Goal: Transaction & Acquisition: Purchase product/service

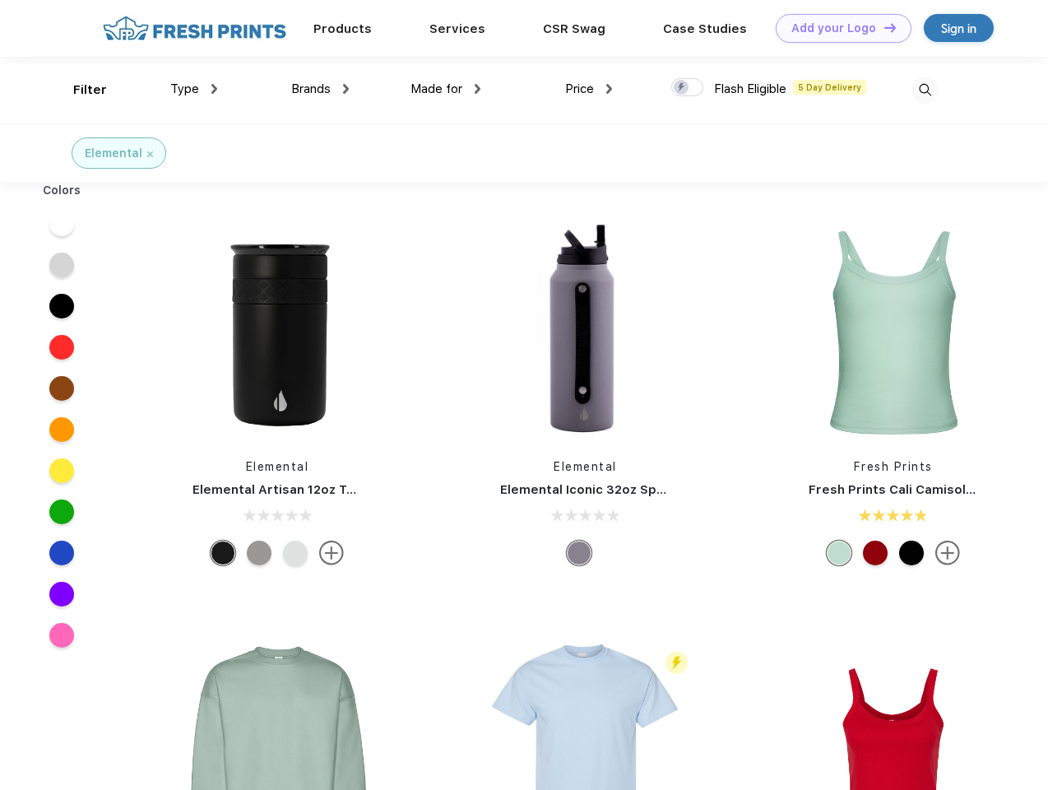
click at [838, 28] on link "Add your Logo Design Tool" at bounding box center [844, 28] width 136 height 29
click at [0, 0] on div "Design Tool" at bounding box center [0, 0] width 0 height 0
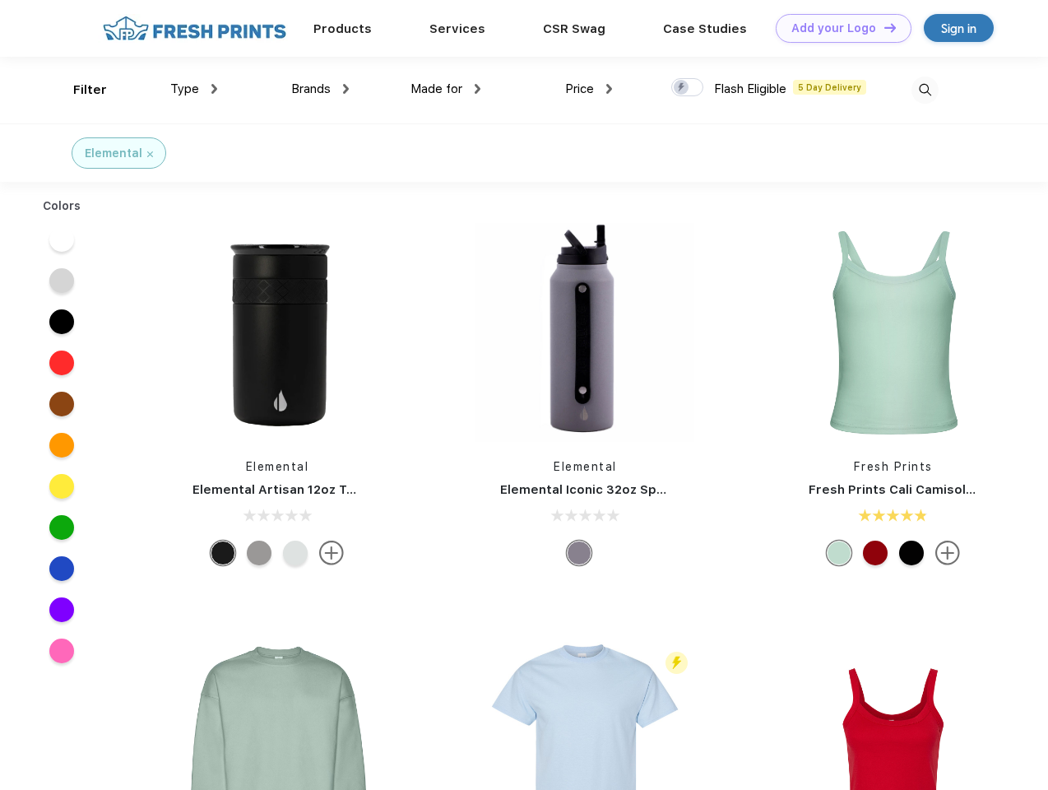
click at [883, 27] on link "Add your Logo Design Tool" at bounding box center [844, 28] width 136 height 29
click at [79, 90] on div "Filter" at bounding box center [90, 90] width 34 height 19
click at [194, 89] on span "Type" at bounding box center [184, 88] width 29 height 15
click at [320, 89] on span "Brands" at bounding box center [310, 88] width 39 height 15
click at [446, 89] on span "Made for" at bounding box center [437, 88] width 52 height 15
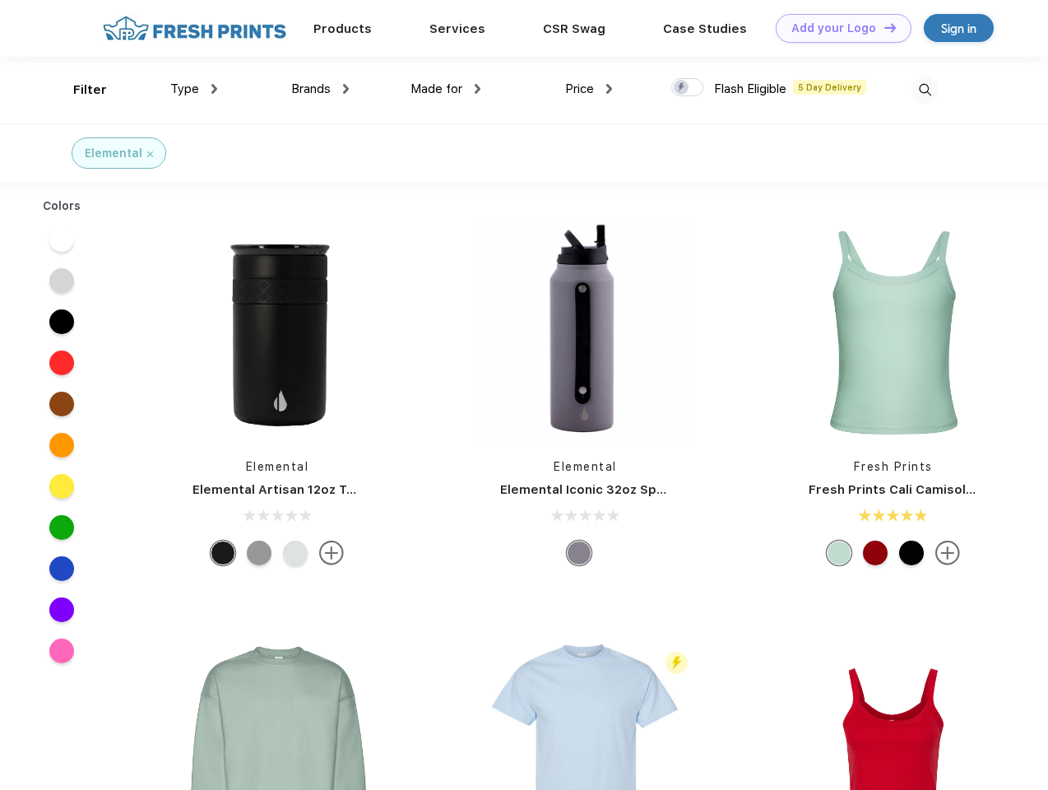
click at [589, 89] on span "Price" at bounding box center [579, 88] width 29 height 15
click at [688, 88] on div at bounding box center [687, 87] width 32 height 18
click at [682, 88] on input "checkbox" at bounding box center [676, 82] width 11 height 11
click at [925, 90] on img at bounding box center [925, 90] width 27 height 27
